Goal: Task Accomplishment & Management: Use online tool/utility

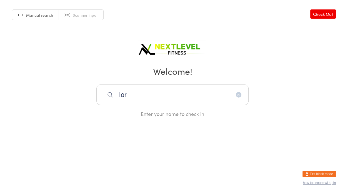
type input "lorr"
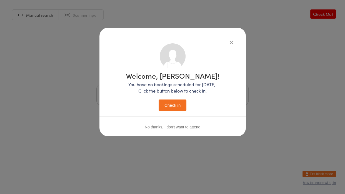
click at [159, 99] on button "Check in" at bounding box center [173, 104] width 28 height 11
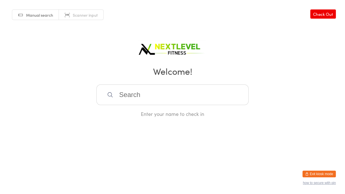
click at [138, 98] on input "search" at bounding box center [172, 94] width 152 height 21
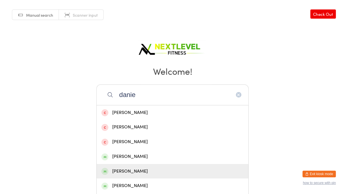
type input "danie"
click at [141, 159] on div "[PERSON_NAME]" at bounding box center [173, 171] width 152 height 15
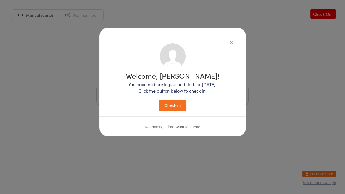
click at [166, 111] on div "Welcome, [PERSON_NAME]! You have no bookings scheduled for [DATE]. Click the bu…" at bounding box center [173, 90] width 124 height 94
click at [173, 98] on div "Welcome, [PERSON_NAME]! You have no bookings scheduled for [DATE]. Click the bu…" at bounding box center [173, 91] width 94 height 39
click at [173, 99] on button "Check in" at bounding box center [173, 104] width 28 height 11
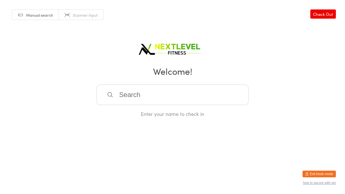
click at [123, 95] on input "search" at bounding box center [172, 94] width 152 height 21
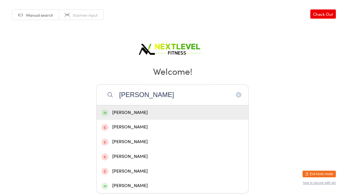
type input "[PERSON_NAME]"
click at [114, 112] on div "[PERSON_NAME]" at bounding box center [172, 113] width 142 height 8
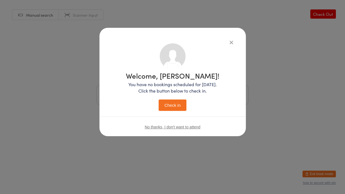
click at [167, 108] on button "Check in" at bounding box center [173, 104] width 28 height 11
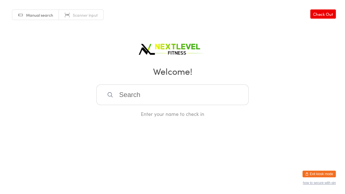
click at [144, 92] on input "search" at bounding box center [172, 94] width 152 height 21
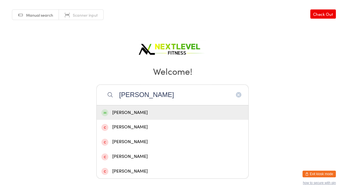
type input "[PERSON_NAME]"
click at [132, 111] on div "[PERSON_NAME]" at bounding box center [172, 113] width 142 height 8
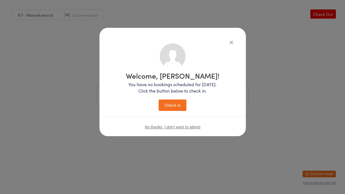
click at [168, 106] on button "Check in" at bounding box center [173, 104] width 28 height 11
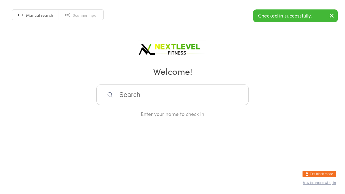
click at [149, 98] on input "search" at bounding box center [172, 94] width 152 height 21
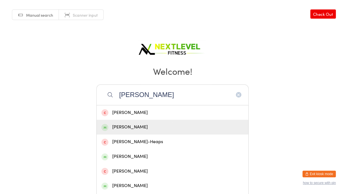
type input "[PERSON_NAME]"
click at [139, 125] on div "[PERSON_NAME]" at bounding box center [172, 127] width 142 height 8
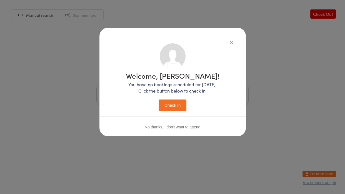
click at [172, 109] on button "Check in" at bounding box center [173, 104] width 28 height 11
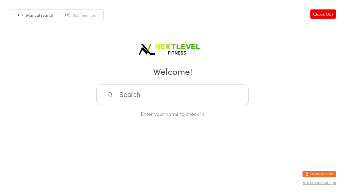
click at [167, 95] on input "search" at bounding box center [172, 94] width 152 height 21
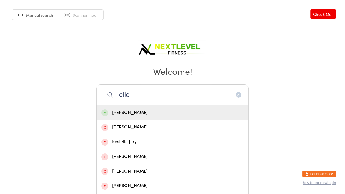
type input "elle"
click at [139, 116] on div "[PERSON_NAME]" at bounding box center [173, 112] width 152 height 15
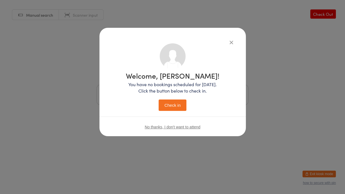
click at [168, 104] on button "Check in" at bounding box center [173, 104] width 28 height 11
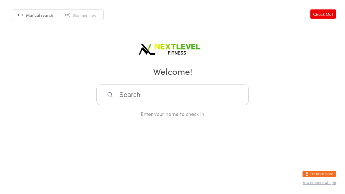
click at [154, 97] on input "search" at bounding box center [172, 94] width 152 height 21
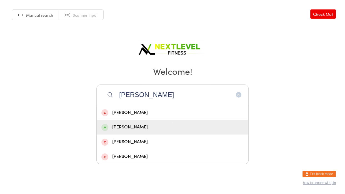
type input "[PERSON_NAME]"
click at [149, 122] on div "[PERSON_NAME]" at bounding box center [173, 127] width 152 height 15
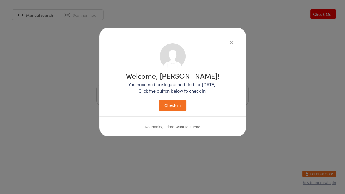
click at [159, 99] on button "Check in" at bounding box center [173, 104] width 28 height 11
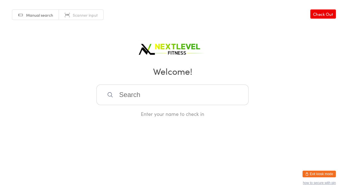
click at [145, 99] on input "search" at bounding box center [172, 94] width 152 height 21
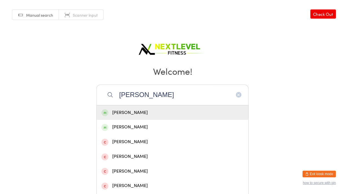
type input "[PERSON_NAME]"
click at [146, 116] on div "[PERSON_NAME]" at bounding box center [173, 112] width 152 height 15
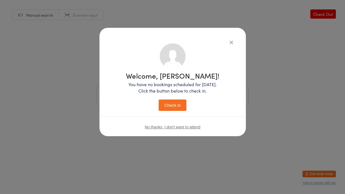
click at [170, 108] on button "Check in" at bounding box center [173, 104] width 28 height 11
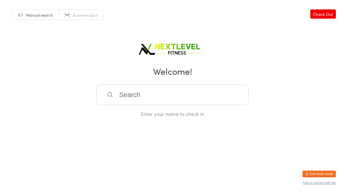
click at [172, 102] on input "search" at bounding box center [172, 94] width 152 height 21
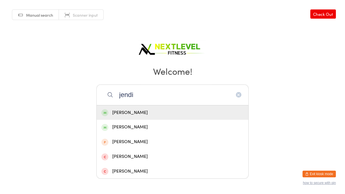
type input "jendi"
click at [165, 111] on div "[PERSON_NAME]" at bounding box center [172, 113] width 142 height 8
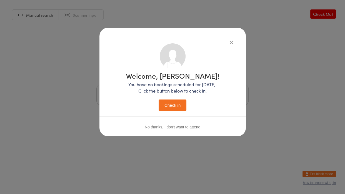
click at [168, 108] on button "Check in" at bounding box center [173, 104] width 28 height 11
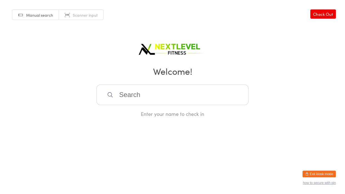
click at [163, 93] on input "search" at bounding box center [172, 94] width 152 height 21
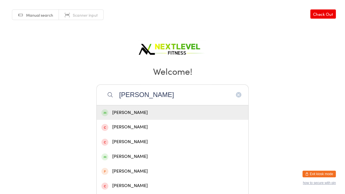
type input "[PERSON_NAME]"
click at [119, 116] on div "[PERSON_NAME]" at bounding box center [173, 112] width 152 height 15
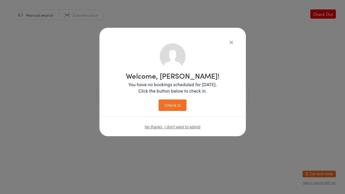
click at [168, 109] on button "Check in" at bounding box center [173, 104] width 28 height 11
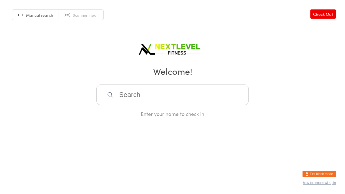
click at [166, 101] on input "search" at bounding box center [172, 94] width 152 height 21
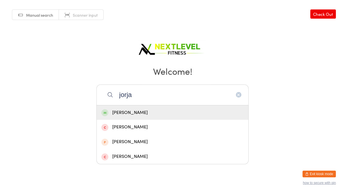
type input "jorja"
click at [134, 109] on div "[PERSON_NAME]" at bounding box center [172, 113] width 142 height 8
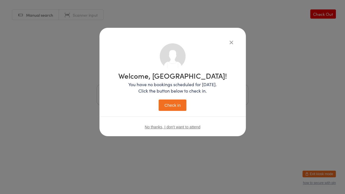
click at [164, 103] on button "Check in" at bounding box center [173, 104] width 28 height 11
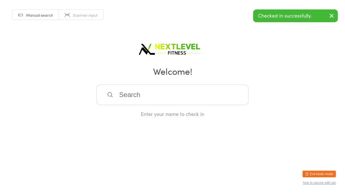
click at [164, 103] on input "search" at bounding box center [172, 94] width 152 height 21
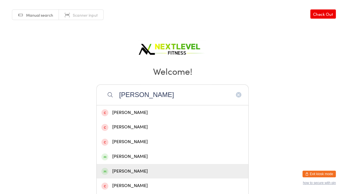
type input "[PERSON_NAME]"
click at [144, 159] on div "[PERSON_NAME]" at bounding box center [172, 172] width 142 height 8
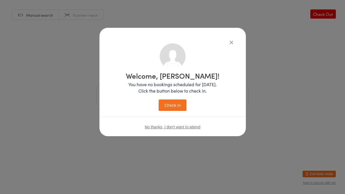
click at [176, 104] on button "Check in" at bounding box center [173, 104] width 28 height 11
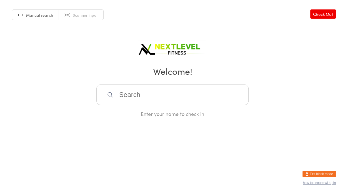
click at [160, 98] on input "search" at bounding box center [172, 94] width 152 height 21
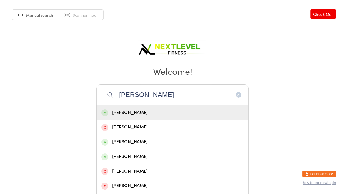
type input "[PERSON_NAME]"
click at [132, 110] on div "[PERSON_NAME]" at bounding box center [172, 113] width 142 height 8
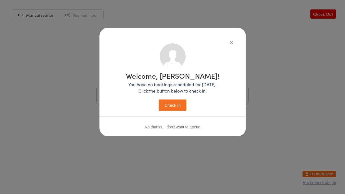
click at [169, 106] on button "Check in" at bounding box center [173, 104] width 28 height 11
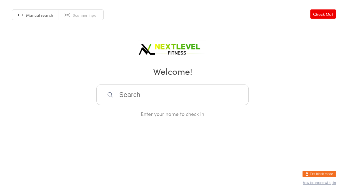
click at [130, 96] on input "search" at bounding box center [172, 94] width 152 height 21
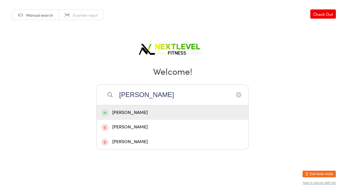
type input "[PERSON_NAME]"
click at [129, 111] on div "[PERSON_NAME]" at bounding box center [172, 113] width 142 height 8
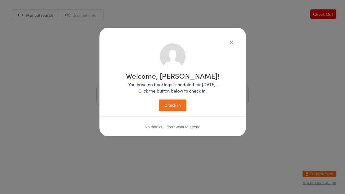
click at [174, 102] on button "Check in" at bounding box center [173, 104] width 28 height 11
